Goal: Communication & Community: Answer question/provide support

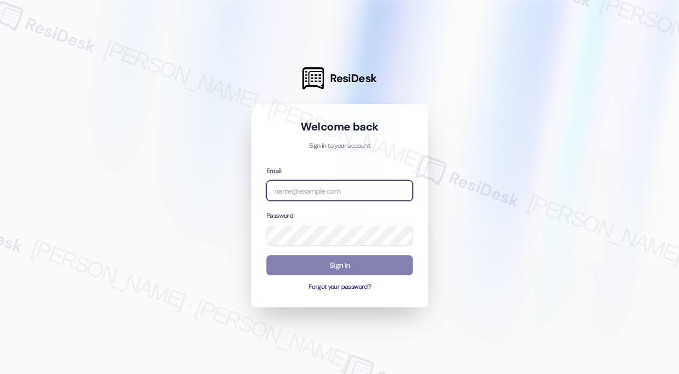
click at [365, 192] on input "email" at bounding box center [339, 190] width 146 height 21
type input "automated-surveys-campus_living_centres-[PERSON_NAME].roles@campus_living_[DOMA…"
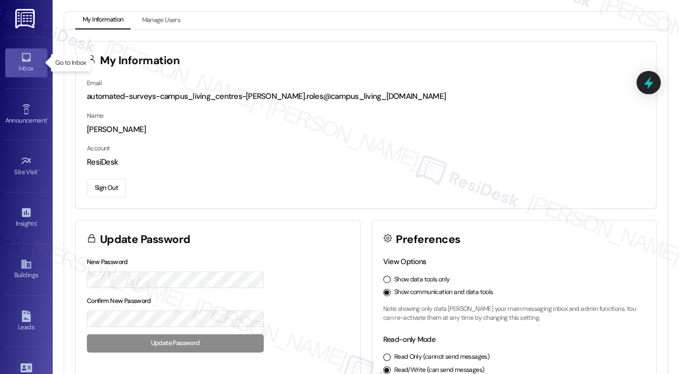
click at [28, 61] on icon at bounding box center [26, 57] width 9 height 9
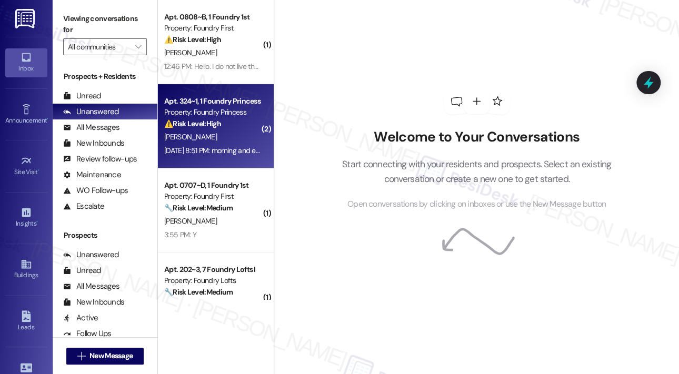
click at [213, 122] on strong "⚠️ Risk Level: High" at bounding box center [192, 123] width 57 height 9
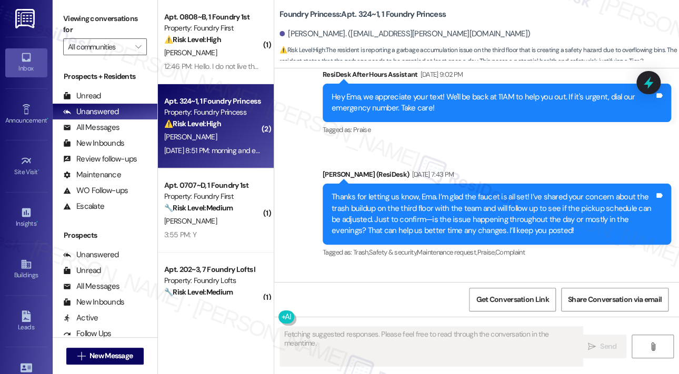
scroll to position [3827, 0]
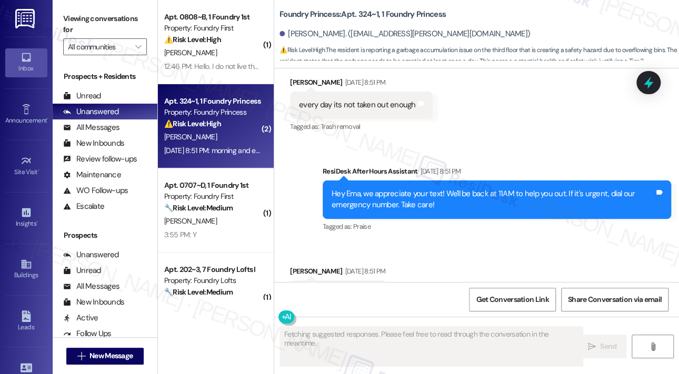
click at [541, 242] on div "Received via SMS [PERSON_NAME] [DATE] 8:51 PM morning and evening Tags and notes" at bounding box center [476, 278] width 405 height 73
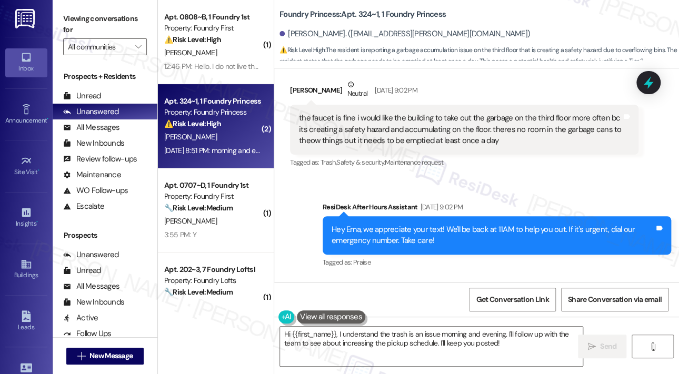
scroll to position [3461, 0]
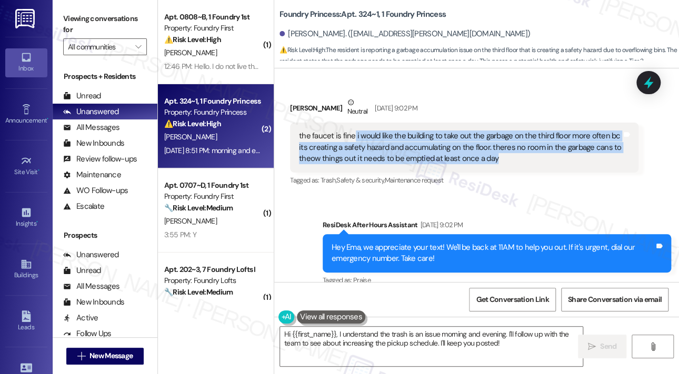
drag, startPoint x: 353, startPoint y: 102, endPoint x: 517, endPoint y: 125, distance: 165.3
click at [517, 130] on div "the faucet is fine i would like the building to take out the garbage on the thi…" at bounding box center [460, 147] width 323 height 34
copy div "i would like the building to take out the garbage on the third floor more often…"
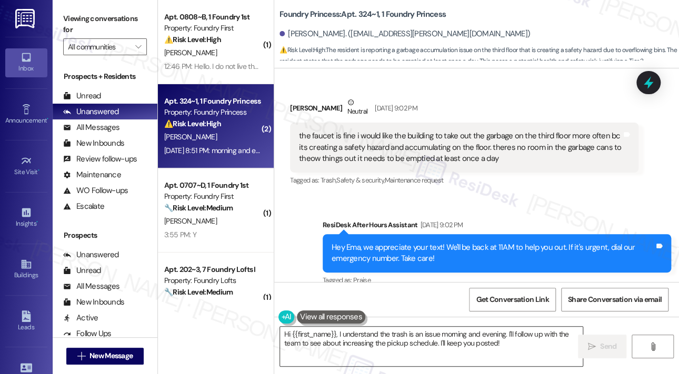
click at [371, 340] on textarea "Hi {{first_name}}, I understand the trash is an issue morning and evening. I'll…" at bounding box center [431, 346] width 303 height 39
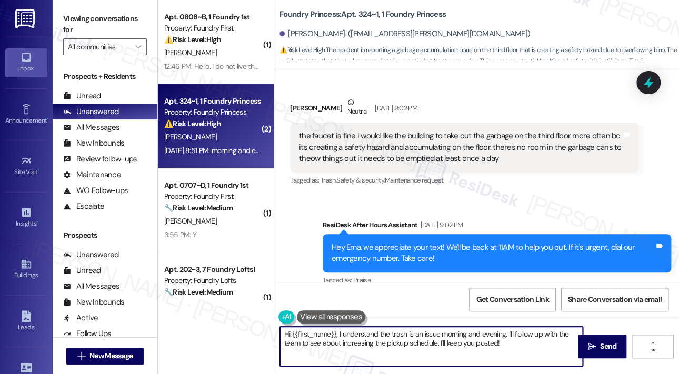
click at [371, 340] on textarea "Hi {{first_name}}, I understand the trash is an issue morning and evening. I'll…" at bounding box center [431, 346] width 303 height 39
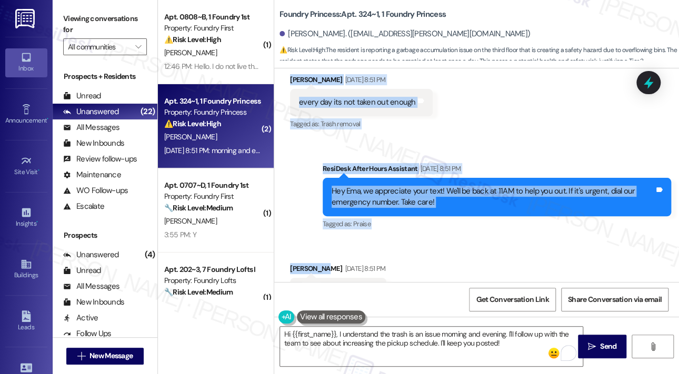
scroll to position [3830, 0]
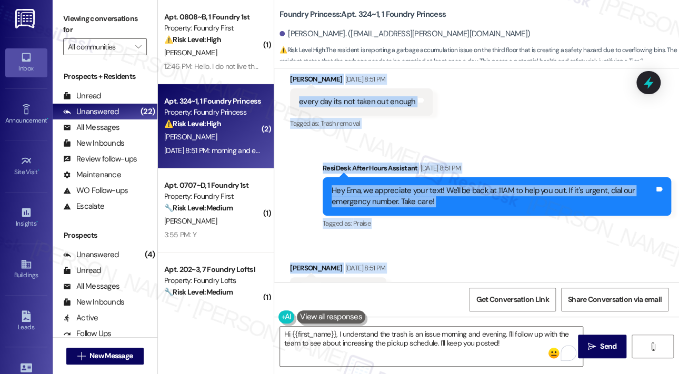
drag, startPoint x: 354, startPoint y: 206, endPoint x: 401, endPoint y: 263, distance: 73.6
click at [401, 263] on div "Survey, sent via SMS Residesk Automated Survey [DATE] 12:29 PM Hi Ema! We're so…" at bounding box center [476, 175] width 405 height 214
copy div "l ipsum dolo sit ametcons ad elit sed doe tempori ut lab etdol magna aliq enima…"
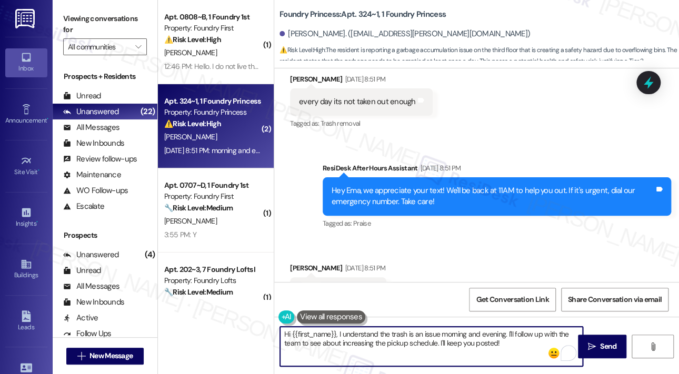
click at [458, 335] on textarea "Hi {{first_name}}, I understand the trash is an issue morning and evening. I'll…" at bounding box center [431, 346] width 303 height 39
paste textarea "Thank you for your updates, Ema. I understand the trash on the third floor has …"
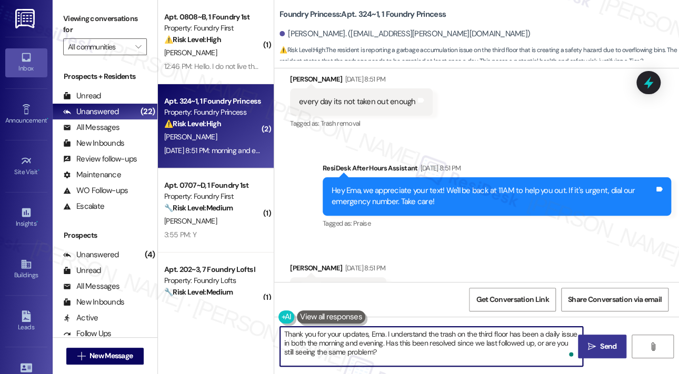
type textarea "Thank you for your updates, Ema. I understand the trash on the third floor has …"
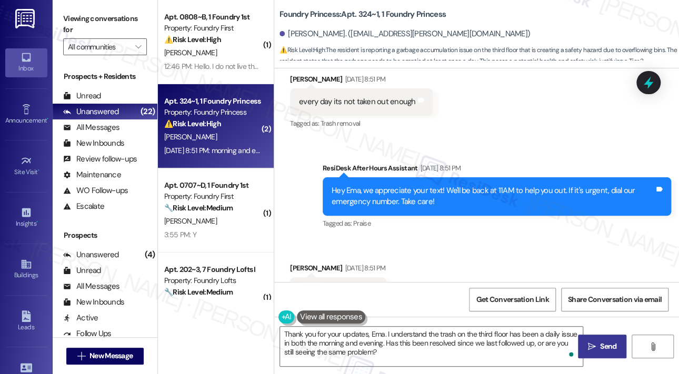
click at [614, 347] on span "Send" at bounding box center [608, 346] width 16 height 11
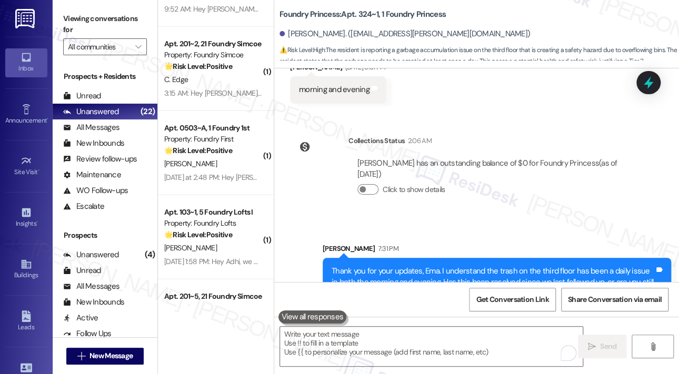
scroll to position [1000, 0]
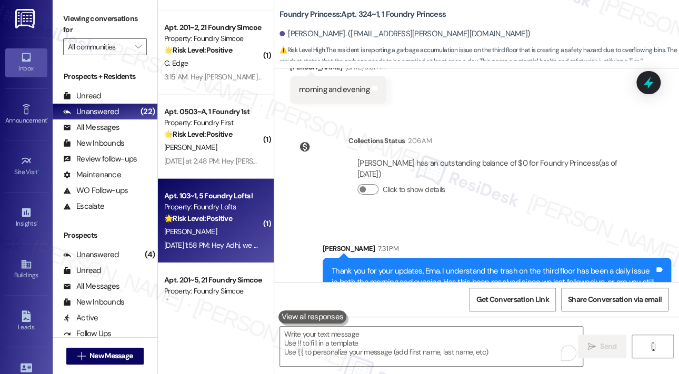
click at [236, 230] on div "[PERSON_NAME]" at bounding box center [212, 231] width 99 height 13
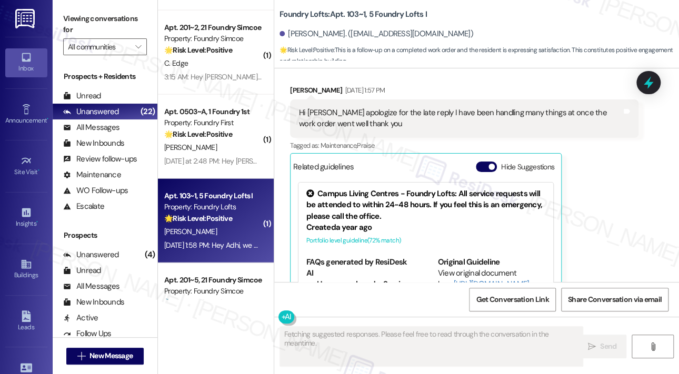
scroll to position [407, 0]
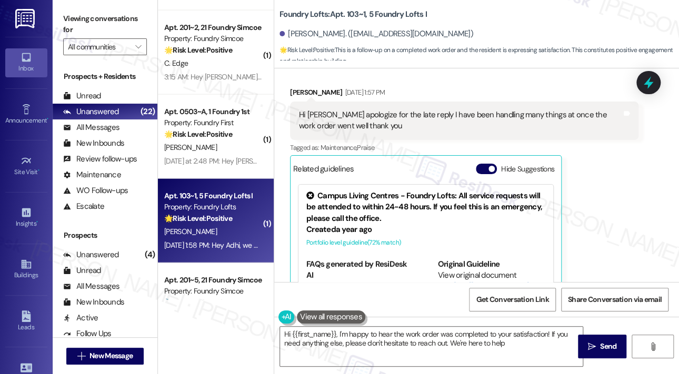
type textarea "Hi {{first_name}}, I'm happy to hear the work order was completed to your satis…"
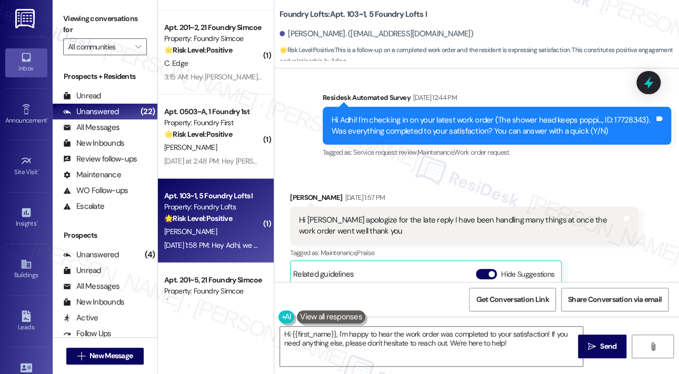
scroll to position [355, 0]
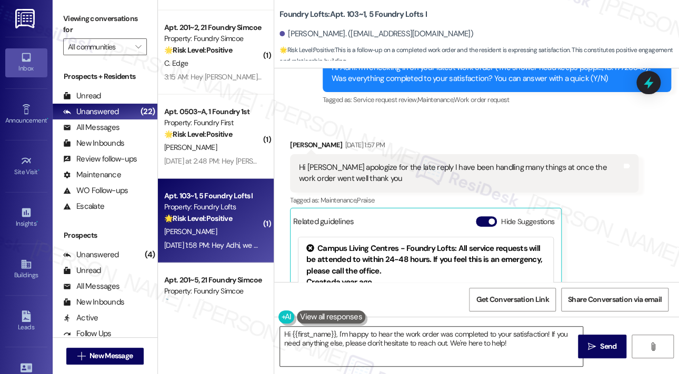
click at [531, 353] on textarea "Hi {{first_name}}, I'm happy to hear the work order was completed to your satis…" at bounding box center [431, 346] width 303 height 39
click at [599, 347] on span "Send" at bounding box center [608, 346] width 21 height 11
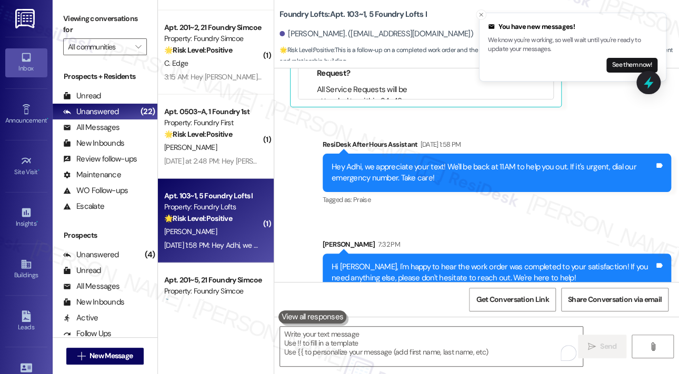
scroll to position [650, 0]
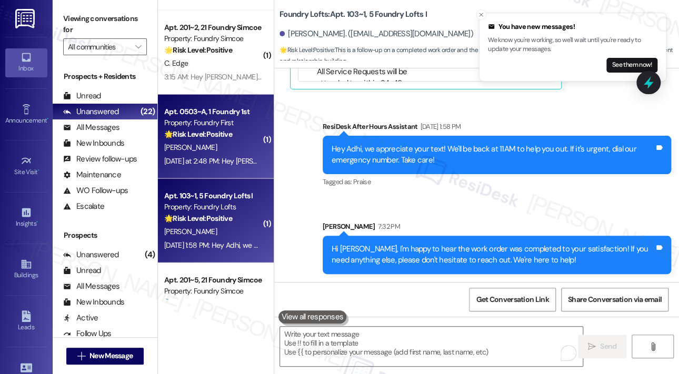
click at [214, 153] on div "[PERSON_NAME]" at bounding box center [212, 147] width 99 height 13
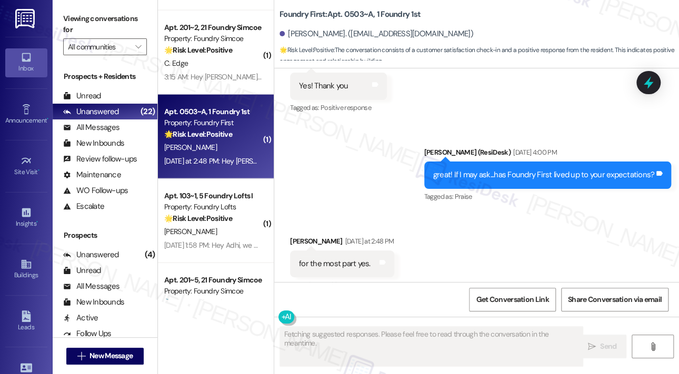
scroll to position [695, 0]
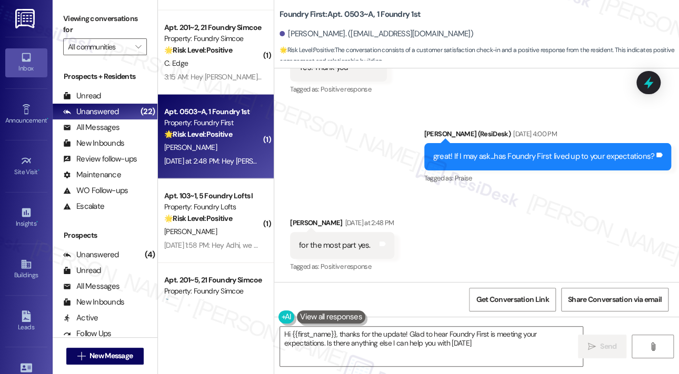
type textarea "Hi {{first_name}}, thanks for the update! Glad to hear Foundry First is meeting…"
click at [565, 200] on div "Received via SMS [PERSON_NAME] [DATE] at 2:48 PM for the most part yes. Tags an…" at bounding box center [476, 238] width 405 height 89
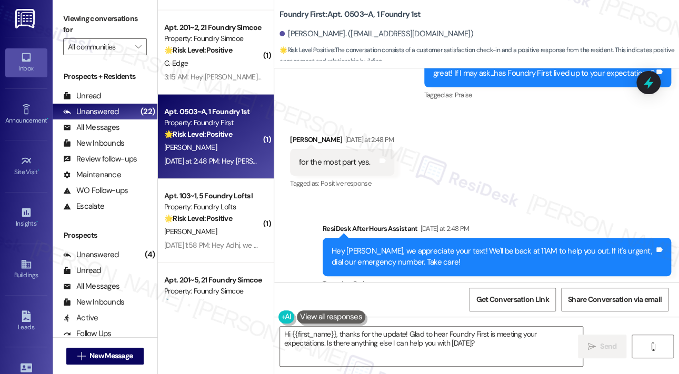
scroll to position [903, 0]
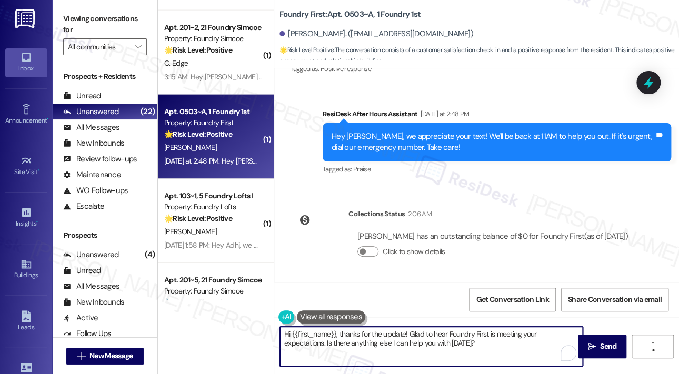
click at [471, 343] on textarea "Hi {{first_name}}, thanks for the update! Glad to hear Foundry First is meeting…" at bounding box center [431, 346] width 303 height 39
click at [472, 343] on textarea "Hi {{first_name}}, thanks for the update! Glad to hear Foundry First is meeting…" at bounding box center [431, 346] width 303 height 39
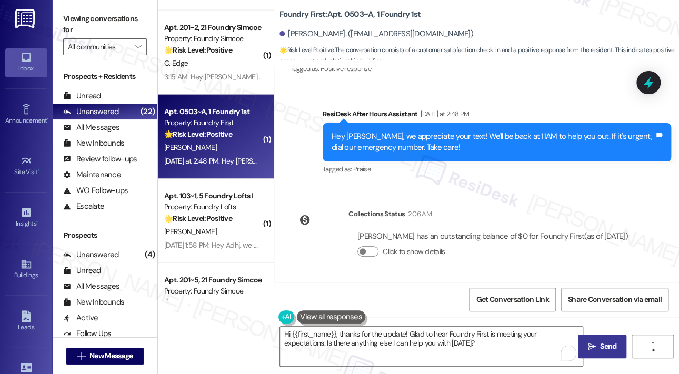
click at [598, 341] on span "Send" at bounding box center [608, 346] width 21 height 11
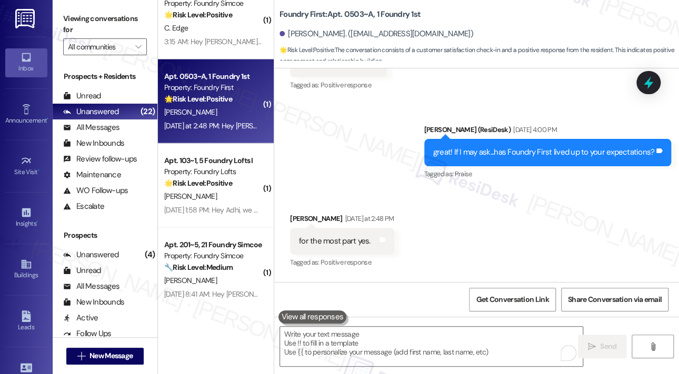
scroll to position [695, 0]
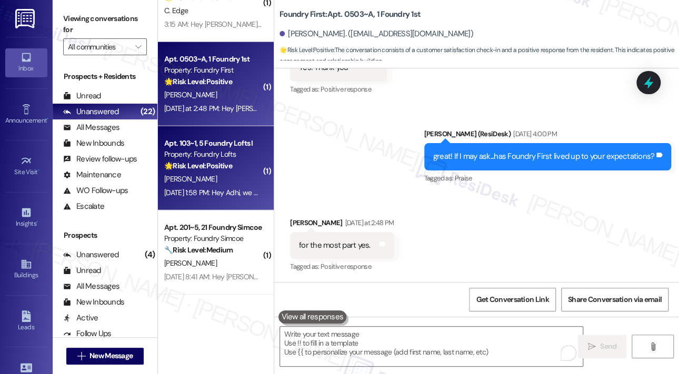
click at [218, 185] on div "[PERSON_NAME]" at bounding box center [212, 179] width 99 height 13
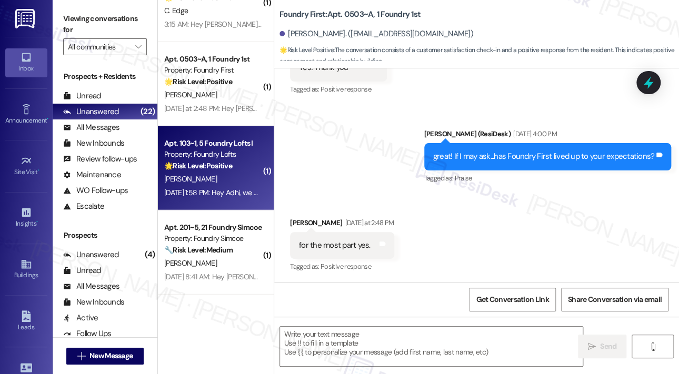
type textarea "Fetching suggested responses. Please feel free to read through the conversation…"
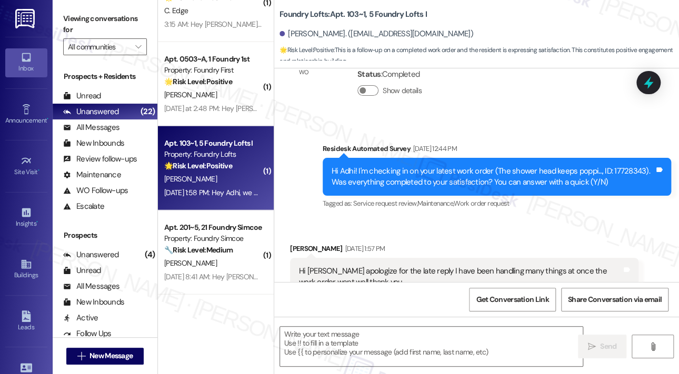
type textarea "Fetching suggested responses. Please feel free to read through the conversation…"
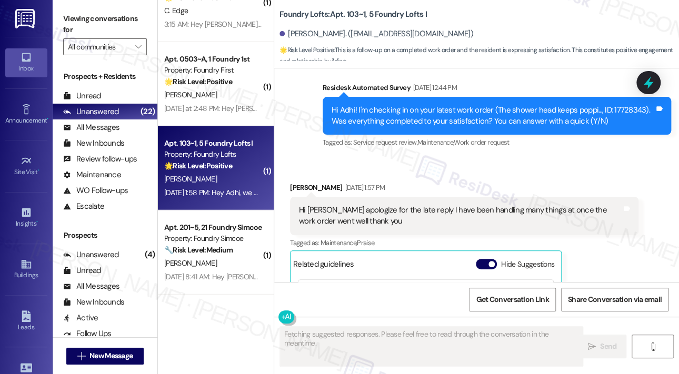
scroll to position [465, 0]
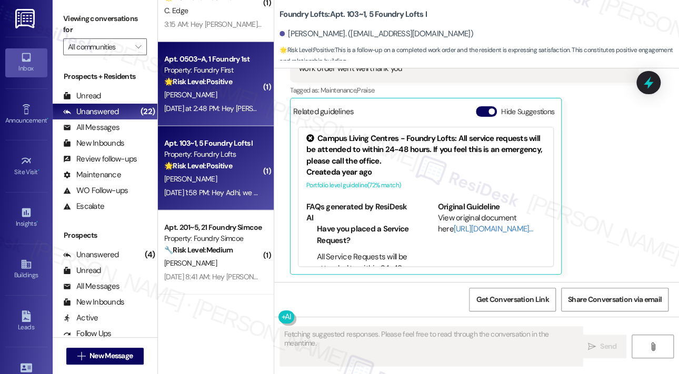
click at [236, 105] on div "[DATE] at 2:48 PM: Hey [PERSON_NAME], we appreciate your text! We'll be back at…" at bounding box center [401, 108] width 474 height 9
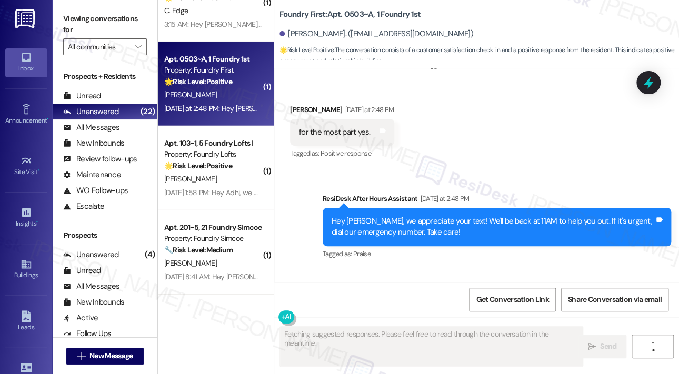
scroll to position [905, 0]
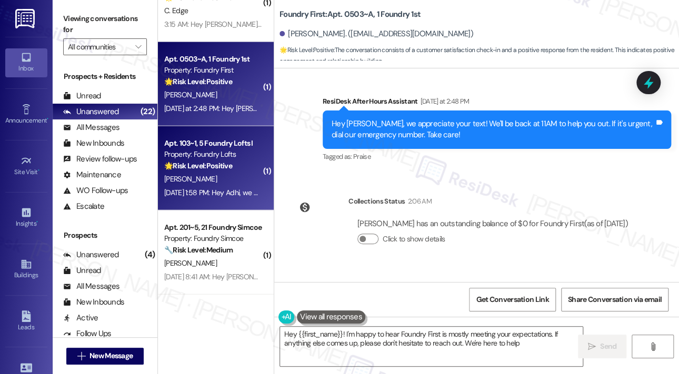
type textarea "Hey {{first_name}}! I'm happy to hear Foundry First is mostly meeting your expe…"
click at [207, 179] on div "[PERSON_NAME]" at bounding box center [212, 179] width 99 height 13
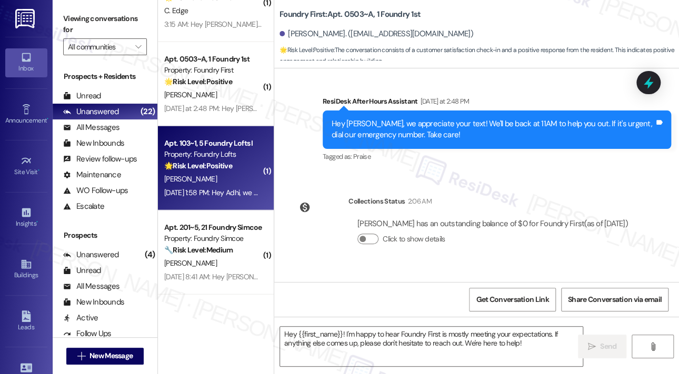
type textarea "Fetching suggested responses. Please feel free to read through the conversation…"
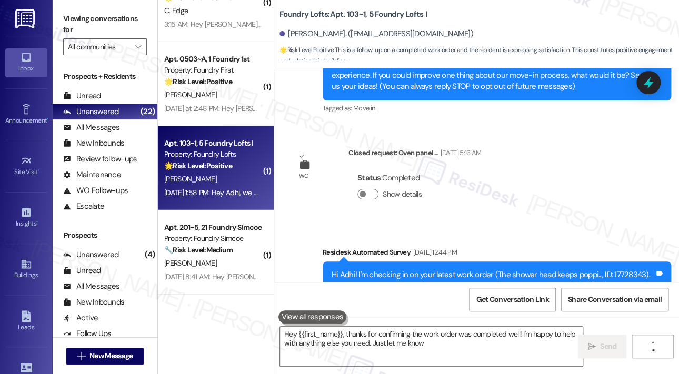
type textarea "Hey {{first_name}}, thanks for confirming the work order was completed well! I'…"
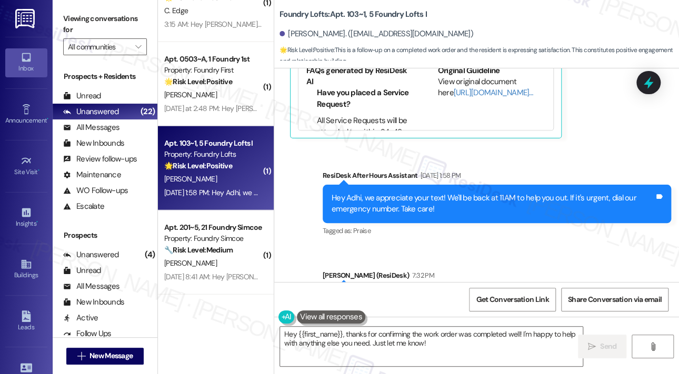
scroll to position [665, 0]
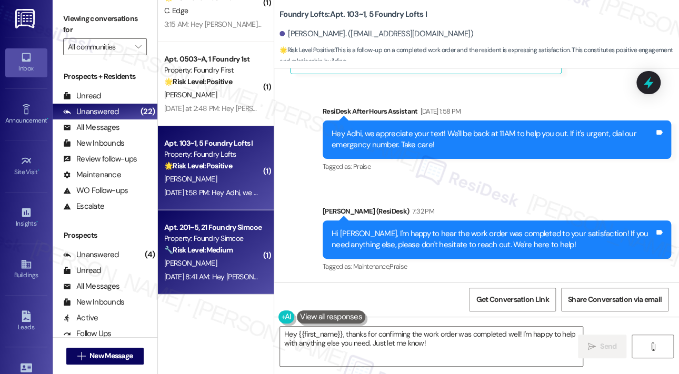
click at [238, 234] on div "Property: Foundry Simcoe" at bounding box center [212, 238] width 97 height 11
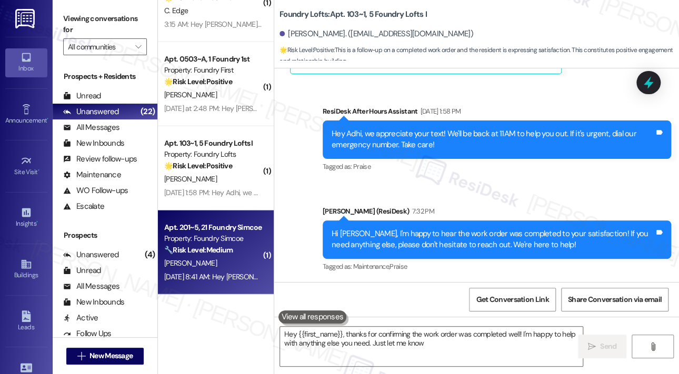
type textarea "Hey {{first_name}}, thanks for confirming the work order was completed well! I'…"
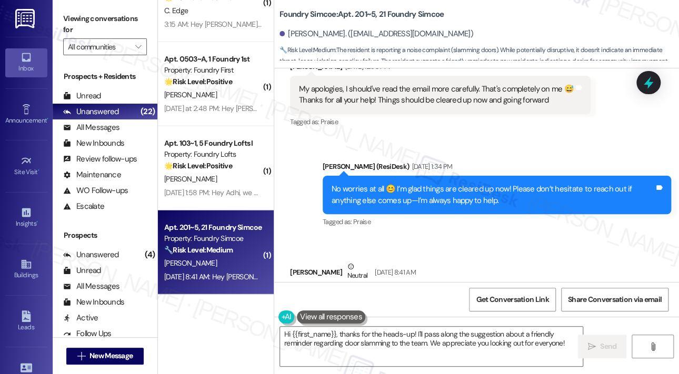
scroll to position [34947, 0]
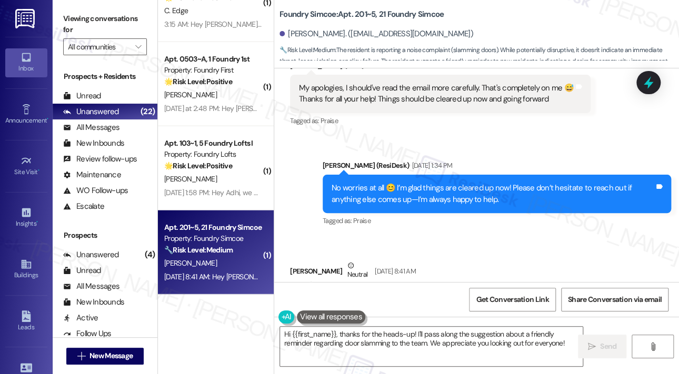
drag, startPoint x: 398, startPoint y: 210, endPoint x: 297, endPoint y: 132, distance: 127.1
click at [298, 294] on div "One think I'll mention. I think some new residents may need a reminder about sl…" at bounding box center [460, 356] width 325 height 124
copy div "One think I'll mention. I think some new residents may need a reminder about sl…"
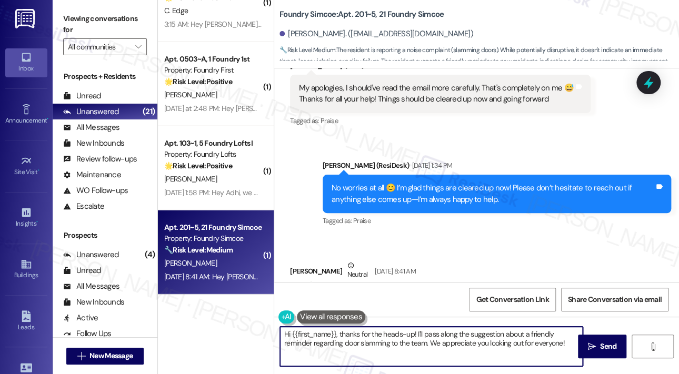
click at [387, 338] on textarea "Hi {{first_name}}, thanks for the heads-up! I'll pass along the suggestion abou…" at bounding box center [431, 346] width 303 height 39
paste textarea "Thank you for sharing your thoughts. I understand your concern about the door s…"
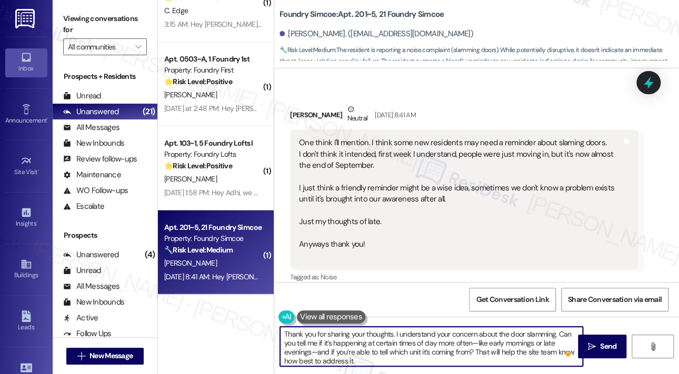
scroll to position [35155, 0]
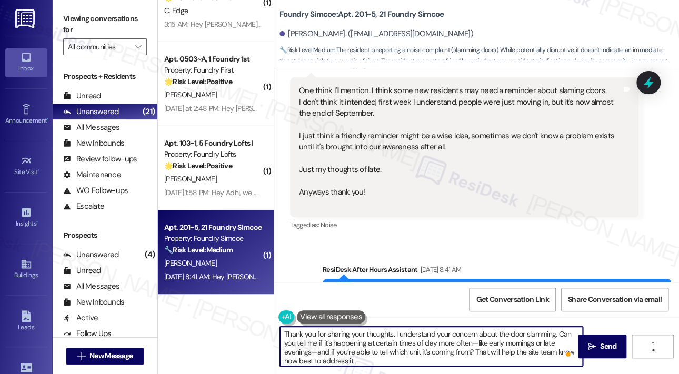
click at [458, 349] on textarea "Thank you for sharing your thoughts. I understand your concern about the door s…" at bounding box center [431, 346] width 303 height 39
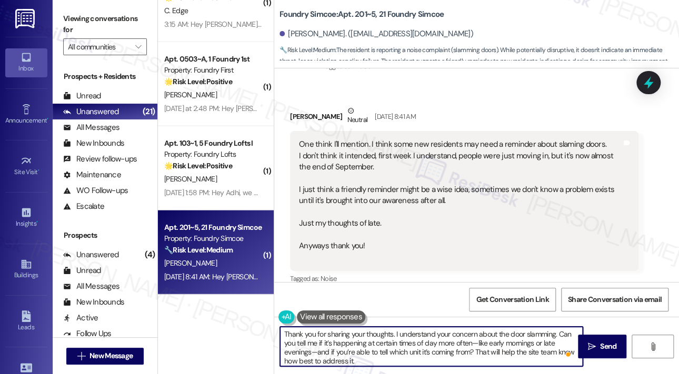
scroll to position [35050, 0]
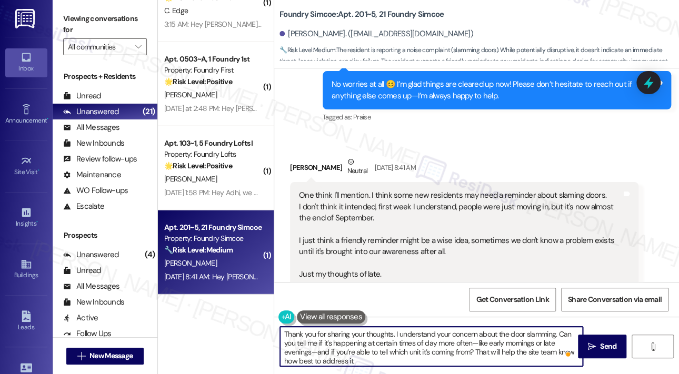
click at [423, 362] on textarea "Thank you for sharing your thoughts. I understand your concern about the door s…" at bounding box center [431, 346] width 303 height 39
type textarea "Thank you for sharing your thoughts. I understand your concern about the door s…"
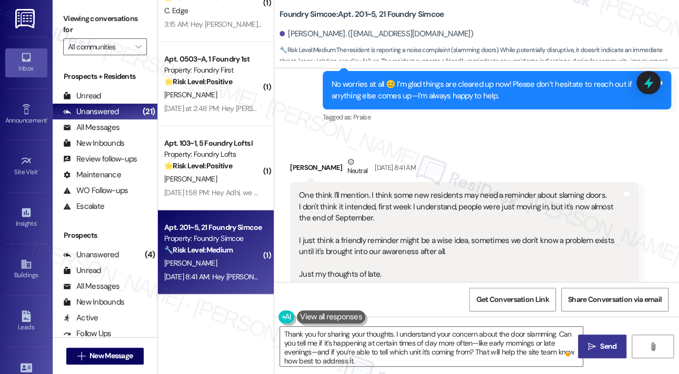
click at [586, 342] on span " Send" at bounding box center [602, 346] width 33 height 11
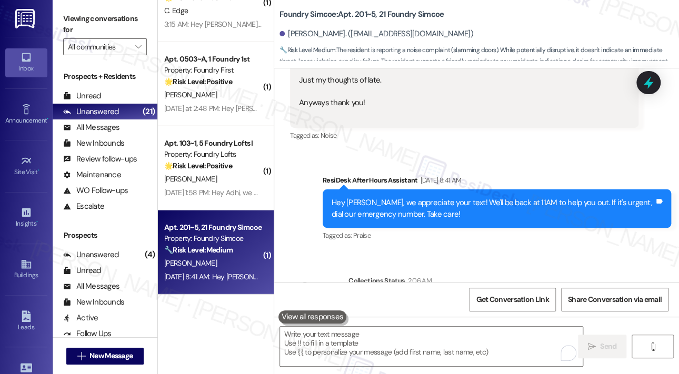
scroll to position [35263, 0]
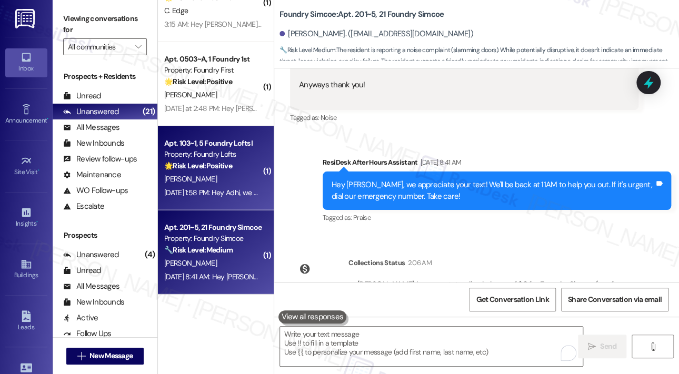
click at [217, 196] on div "[DATE] 1:58 PM: Hey Adhi, we appreciate your text! We'll be back at 11AM to hel…" at bounding box center [376, 192] width 425 height 9
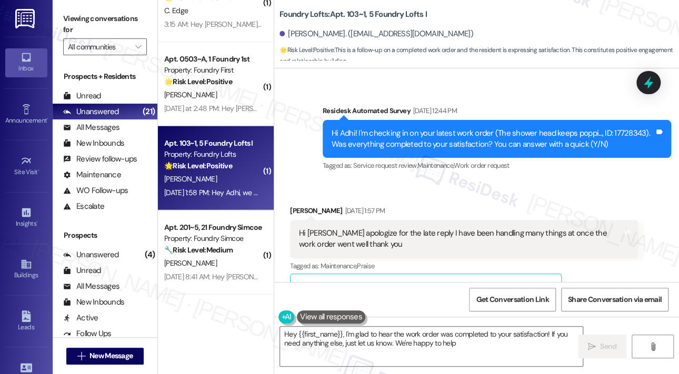
type textarea "Hey {{first_name}}, I'm glad to hear the work order was completed to your satis…"
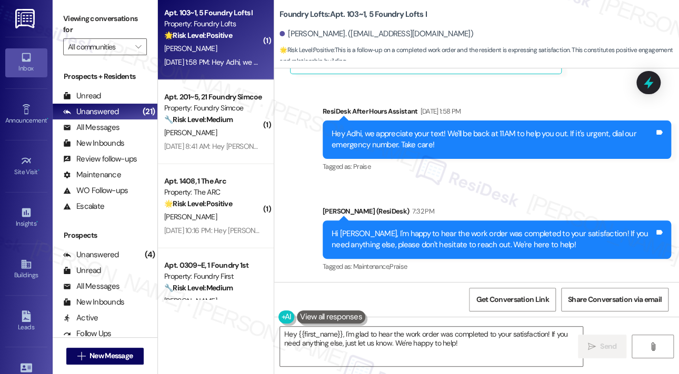
scroll to position [1210, 0]
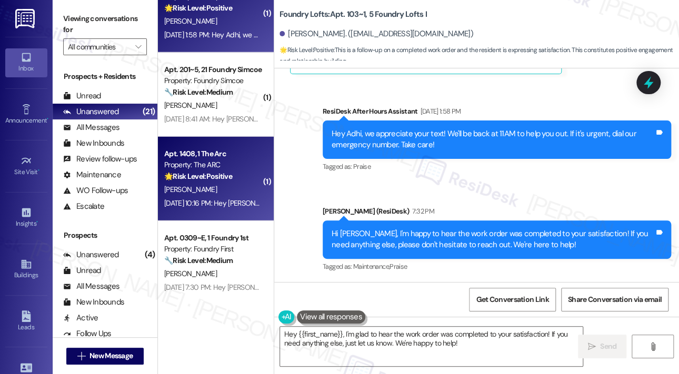
click at [232, 186] on div "[PERSON_NAME]" at bounding box center [212, 189] width 99 height 13
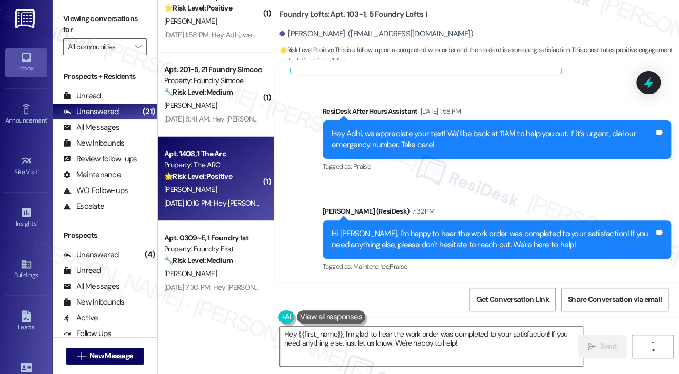
type textarea "Fetching suggested responses. Please feel free to read through the conversation…"
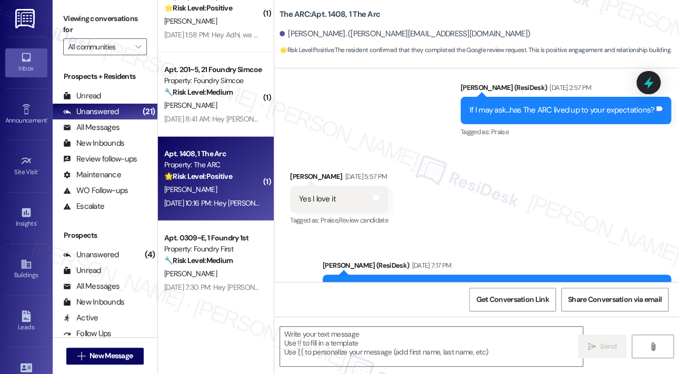
scroll to position [533, 0]
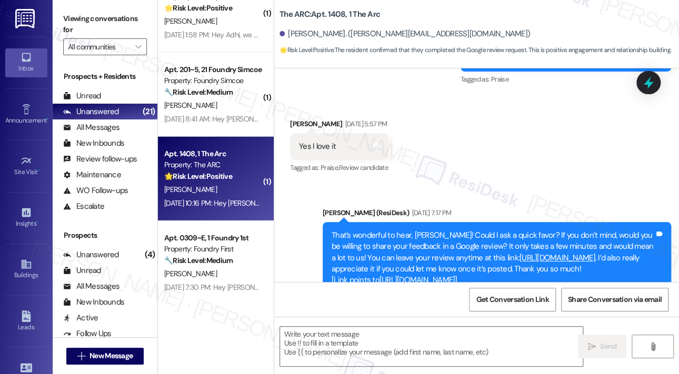
click at [533, 257] on link "[URL][DOMAIN_NAME]" at bounding box center [557, 258] width 76 height 11
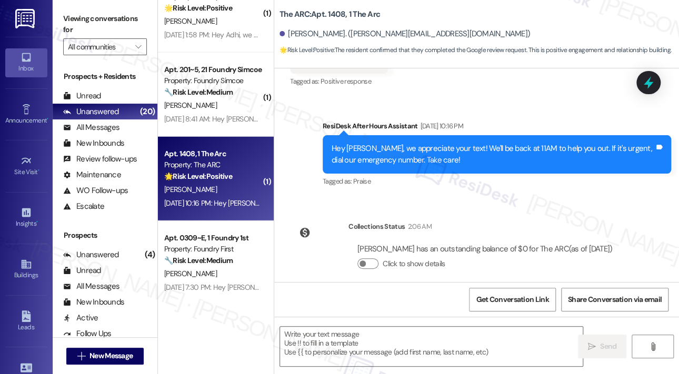
scroll to position [782, 0]
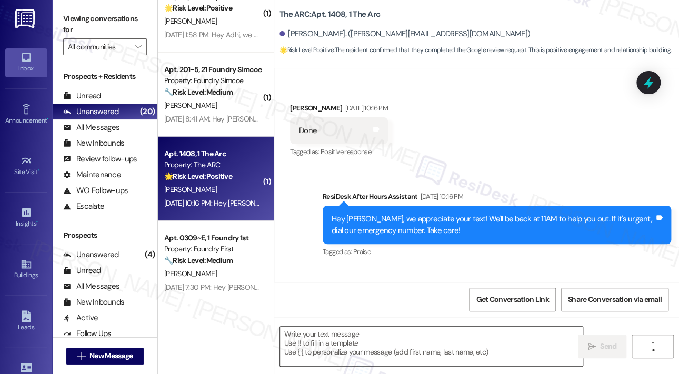
click at [401, 340] on textarea at bounding box center [431, 346] width 303 height 39
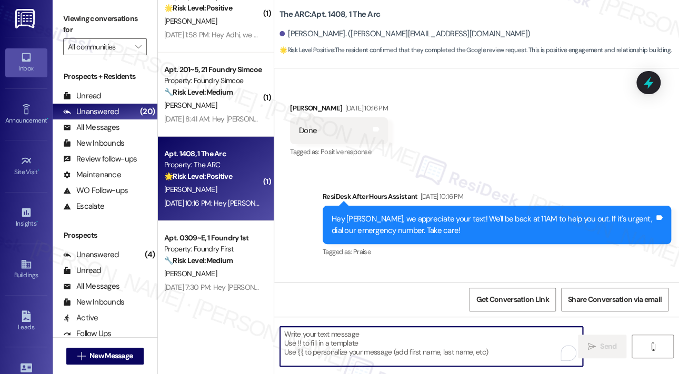
paste textarea "Thank you so much for the amazing 5-star review! 🎉 We truly appreciate your kin…"
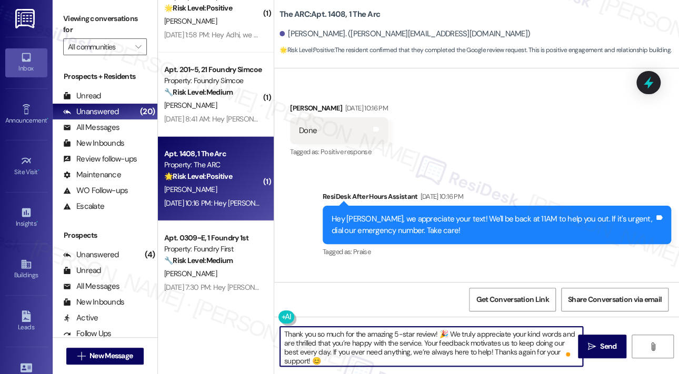
click at [433, 332] on textarea "Thank you so much for the amazing 5-star review! 🎉 We truly appreciate your kin…" at bounding box center [431, 346] width 303 height 39
type textarea "Thank you so much for the amazing 5-star review, [PERSON_NAME]! 🎉 We truly appr…"
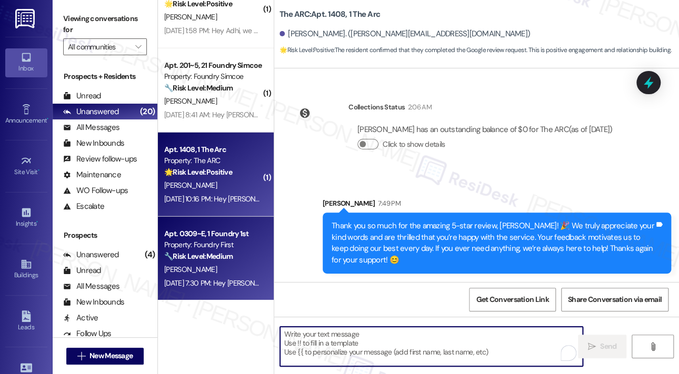
scroll to position [1216, 0]
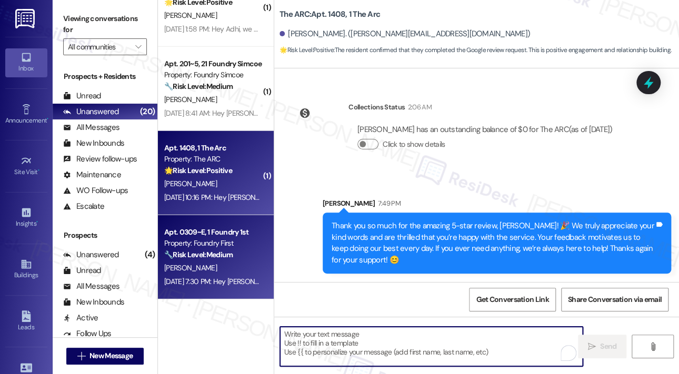
click at [219, 255] on strong "🔧 Risk Level: Medium" at bounding box center [198, 254] width 68 height 9
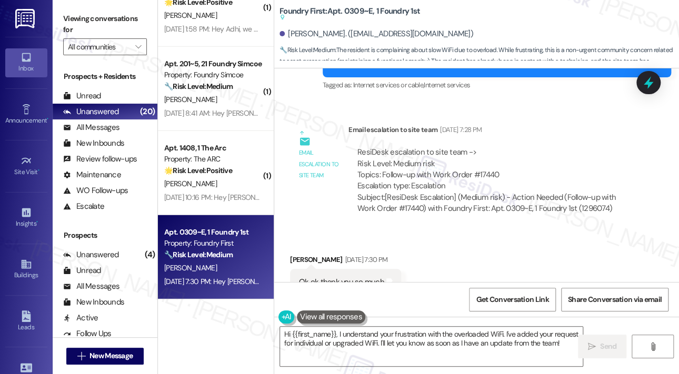
scroll to position [9849, 0]
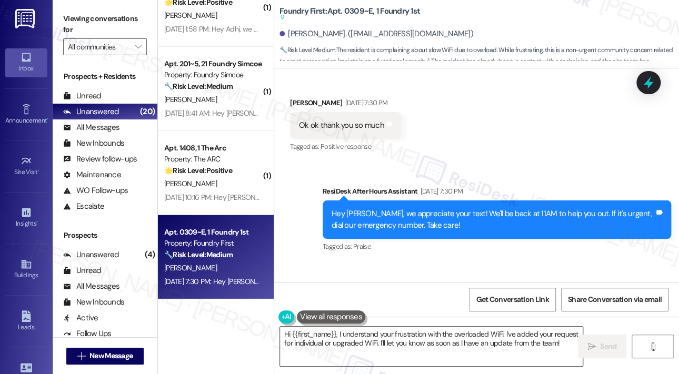
click at [447, 340] on textarea "Hi {{first_name}}, I understand your frustration with the overloaded WiFi. I've…" at bounding box center [431, 346] width 303 height 39
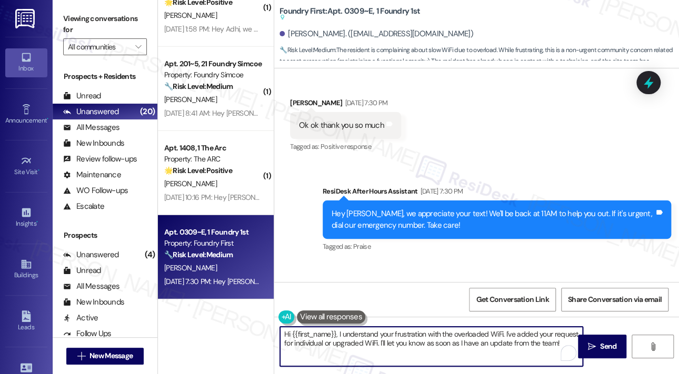
click at [447, 340] on textarea "Hi {{first_name}}, I understand your frustration with the overloaded WiFi. I've…" at bounding box center [431, 346] width 303 height 39
click at [448, 340] on textarea "Hi {{first_name}}, I understand your frustration with the overloaded WiFi. I've…" at bounding box center [431, 346] width 303 height 39
click at [449, 342] on textarea "Hi {{first_name}}, I understand your frustration with the overloaded WiFi. I've…" at bounding box center [431, 346] width 303 height 39
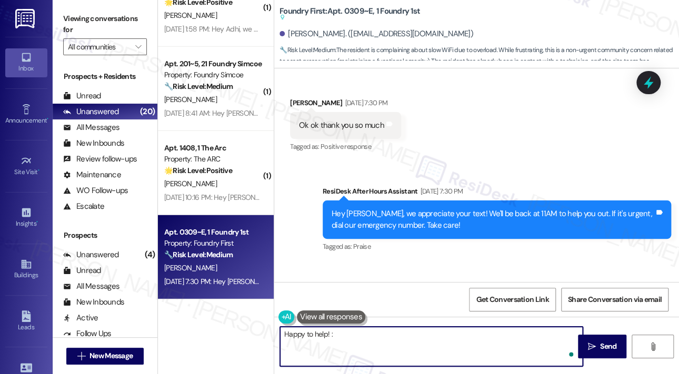
type textarea "Happy to help! :)"
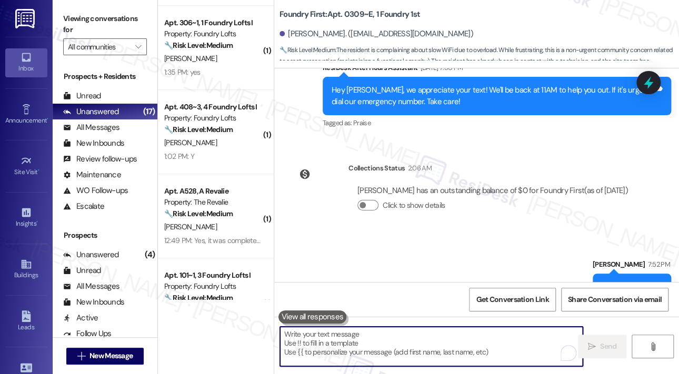
scroll to position [322, 0]
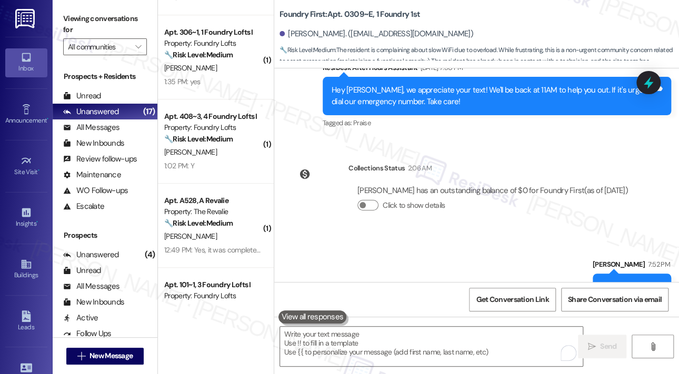
click at [515, 235] on div "Sent via SMS [PERSON_NAME] 7:52 PM Happy to help! :) Tags and notes" at bounding box center [476, 271] width 405 height 73
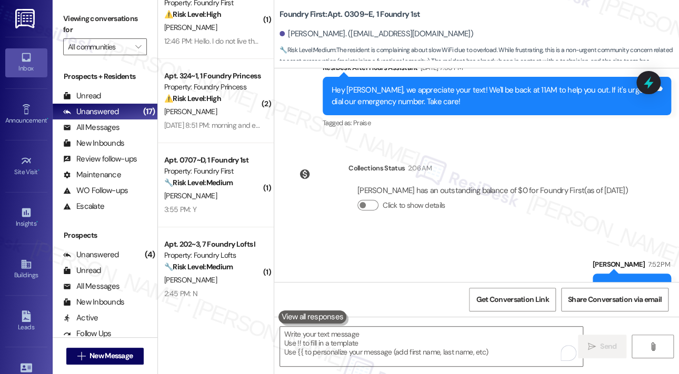
scroll to position [0, 0]
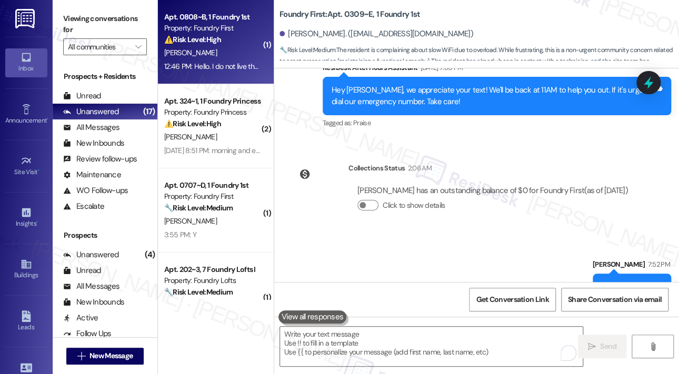
click at [246, 69] on div "12:46 PM: Hello. I do not live there anymore 12:46 PM: Hello. I do not live the…" at bounding box center [228, 66] width 129 height 9
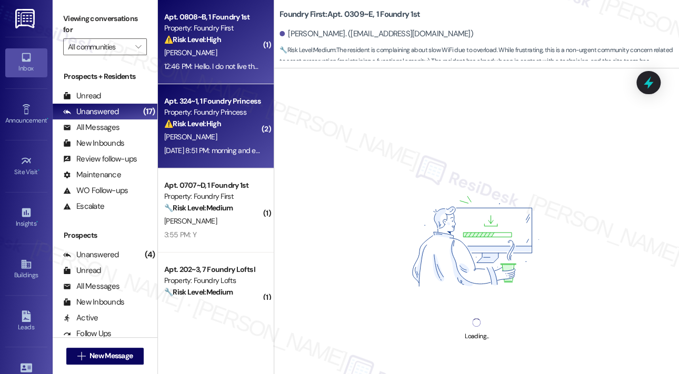
click at [230, 133] on div "[PERSON_NAME]" at bounding box center [212, 136] width 99 height 13
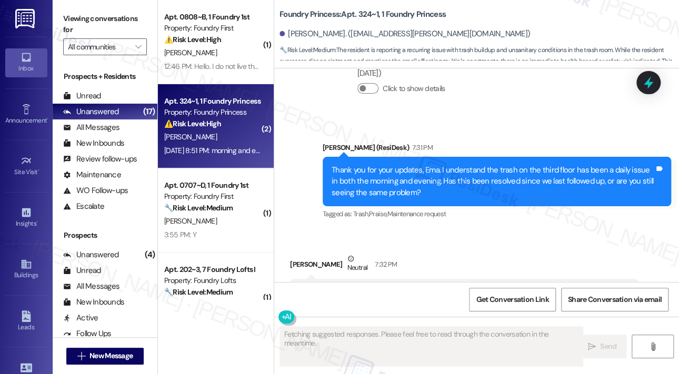
scroll to position [4157, 0]
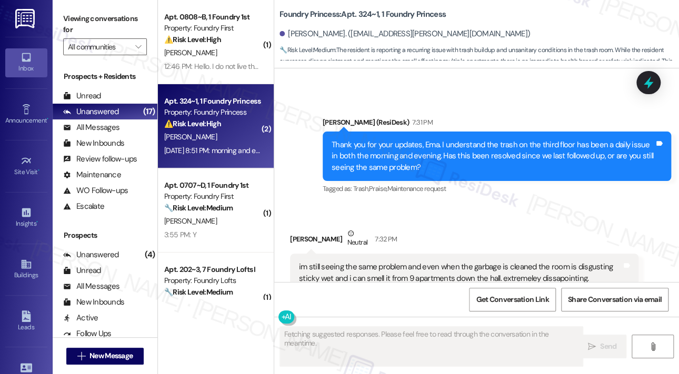
click at [478, 228] on div "[PERSON_NAME] Neutral 7:32 PM" at bounding box center [464, 241] width 348 height 26
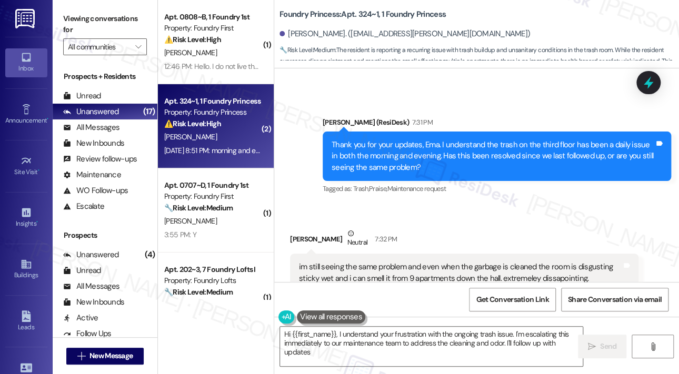
type textarea "Hi {{first_name}}, I understand your frustration with the ongoing trash issue. …"
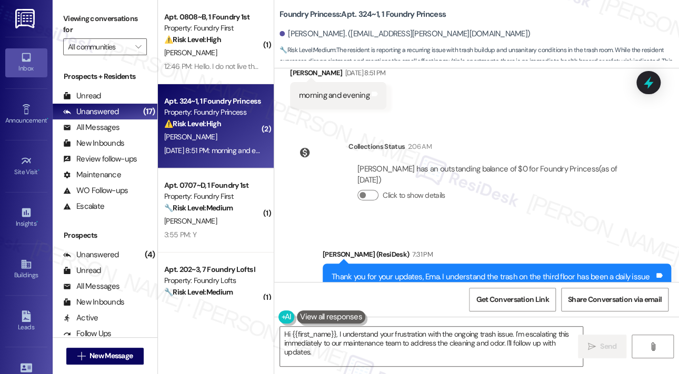
scroll to position [3994, 0]
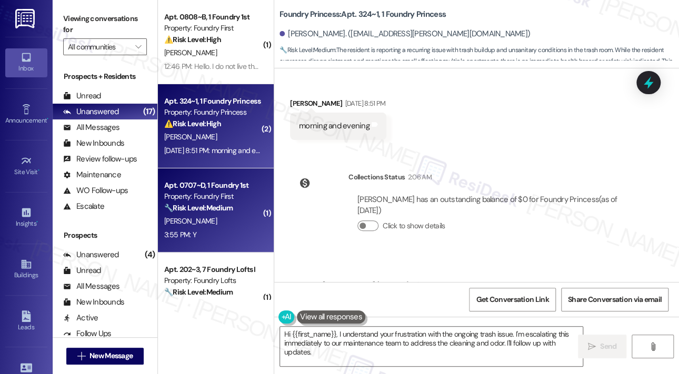
click at [237, 208] on div "🔧 Risk Level: Medium The resident responded 'Y' to a follow-up question about a…" at bounding box center [212, 208] width 97 height 11
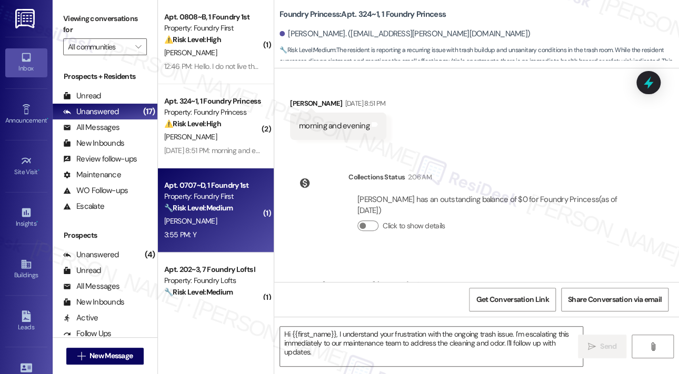
type textarea "Fetching suggested responses. Please feel free to read through the conversation…"
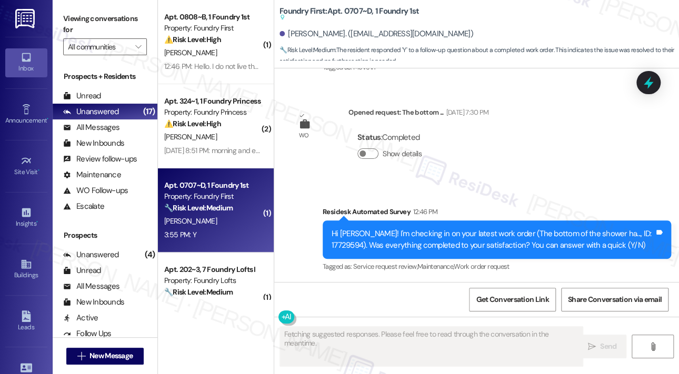
scroll to position [3496, 0]
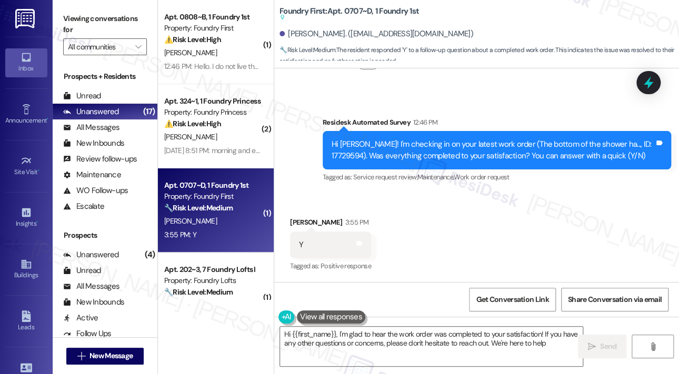
type textarea "Hi {{first_name}}, I'm glad to hear the work order was completed to your satisf…"
click at [423, 351] on textarea "Hi {{first_name}}, I'm glad to hear the work order was completed to your satisf…" at bounding box center [431, 346] width 303 height 39
click at [594, 342] on span " Send" at bounding box center [602, 346] width 33 height 11
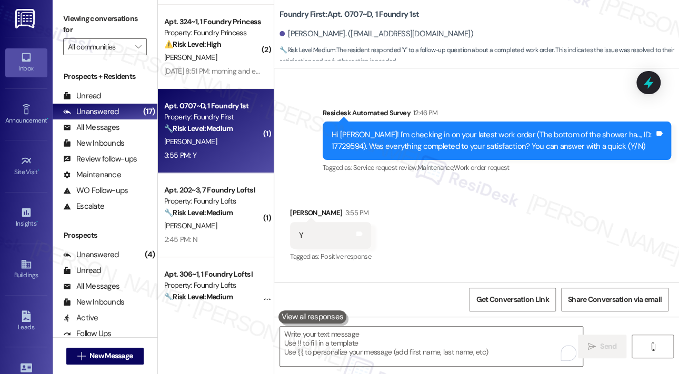
scroll to position [105, 0]
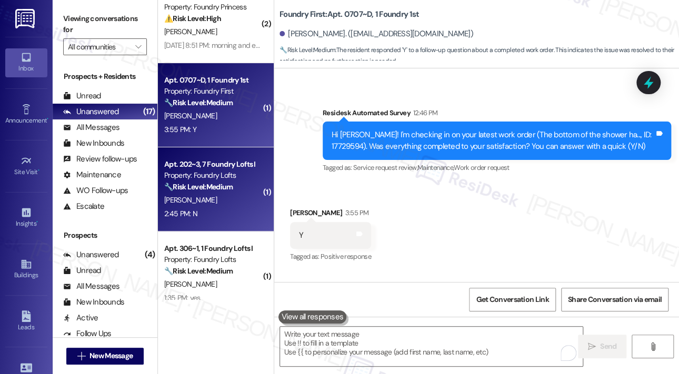
click at [225, 217] on div "2:45 PM: N 2:45 PM: N" at bounding box center [212, 213] width 99 height 13
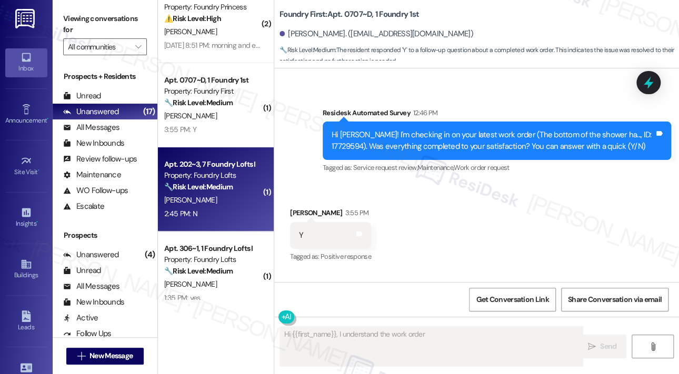
scroll to position [377, 0]
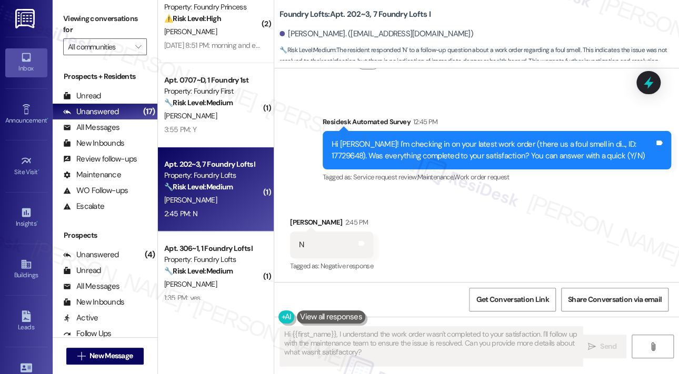
click at [517, 210] on div "Received via SMS [PERSON_NAME] 2:45 PM N Tags and notes Tagged as: Negative res…" at bounding box center [476, 237] width 405 height 89
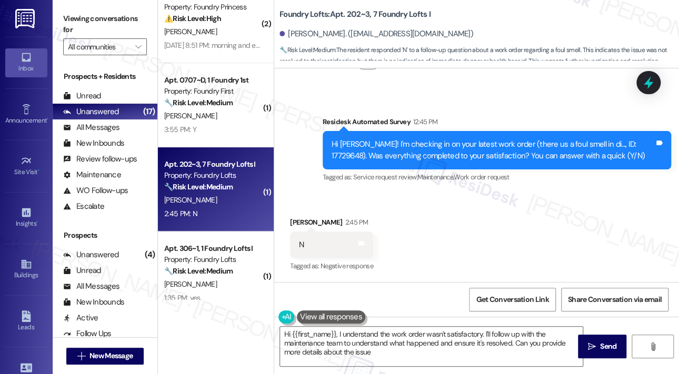
type textarea "Hi {{first_name}}, I understand the work order wasn't satisfactory. I'll follow…"
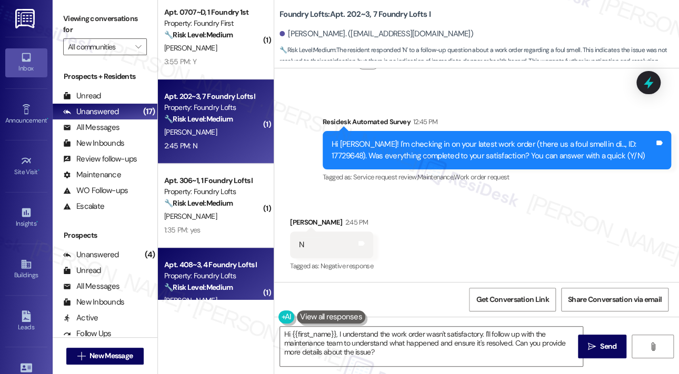
scroll to position [263, 0]
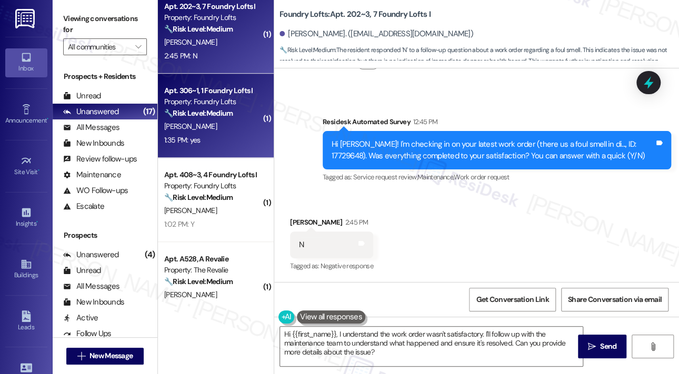
click at [216, 132] on div "[PERSON_NAME]" at bounding box center [212, 126] width 99 height 13
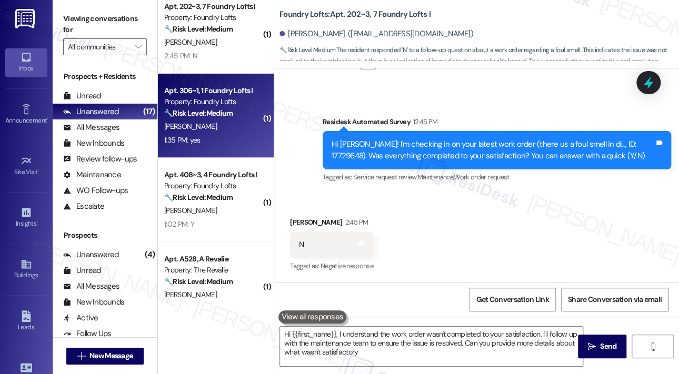
type textarea "Hi {{first_name}}, I understand the work order wasn't completed to your satisfa…"
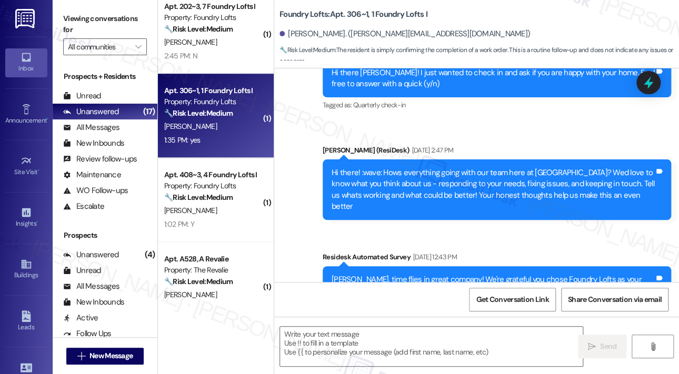
type textarea "Fetching suggested responses. Please feel free to read through the conversation…"
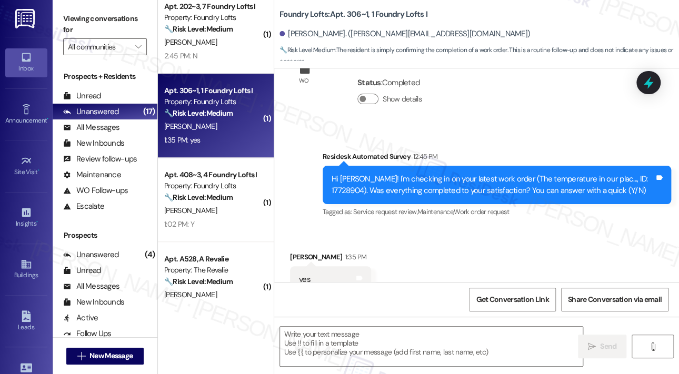
scroll to position [1263, 0]
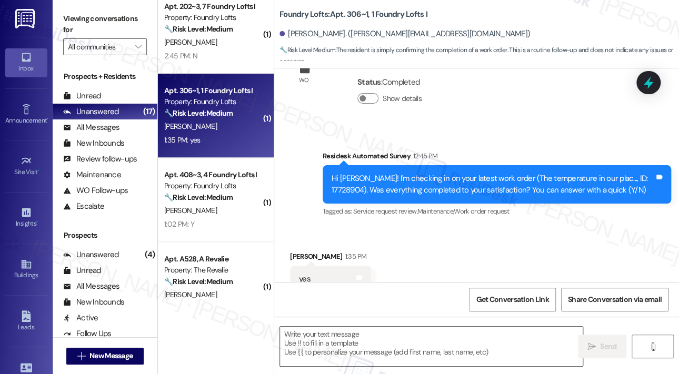
click at [393, 334] on textarea at bounding box center [431, 346] width 303 height 39
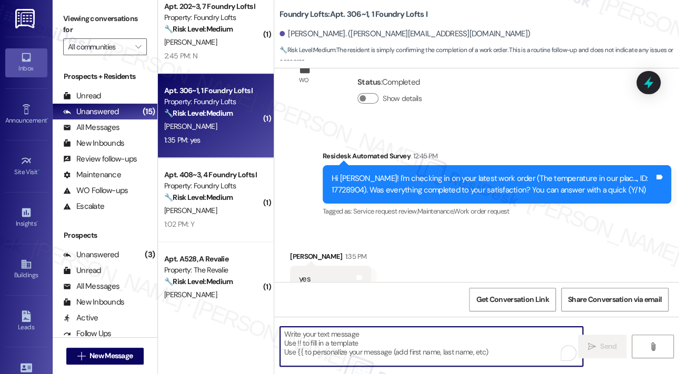
click at [327, 344] on textarea "To enrich screen reader interactions, please activate Accessibility in Grammarl…" at bounding box center [431, 346] width 303 height 39
paste textarea "That’s wonderful to hear! We’re so glad that you’re satisfied with the recent w…"
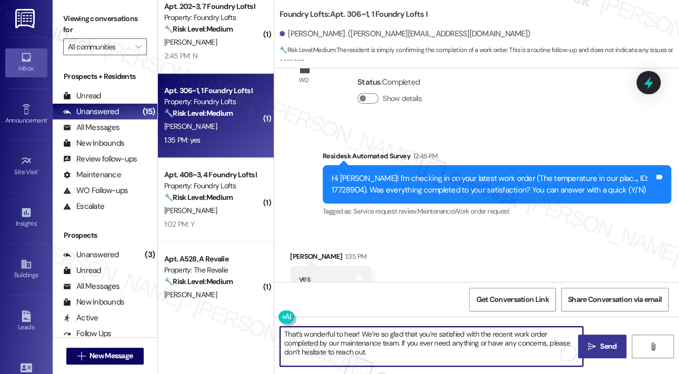
type textarea "That’s wonderful to hear! We’re so glad that you’re satisfied with the recent w…"
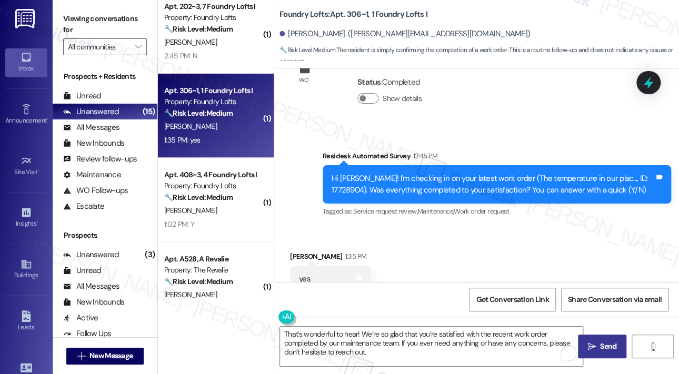
click at [595, 345] on icon "" at bounding box center [592, 347] width 8 height 8
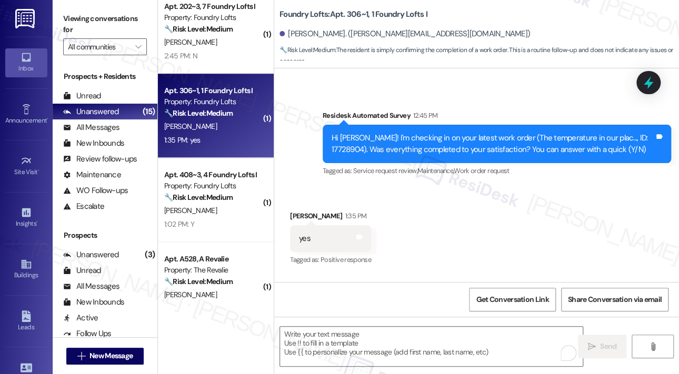
scroll to position [1360, 0]
